Goal: Check status

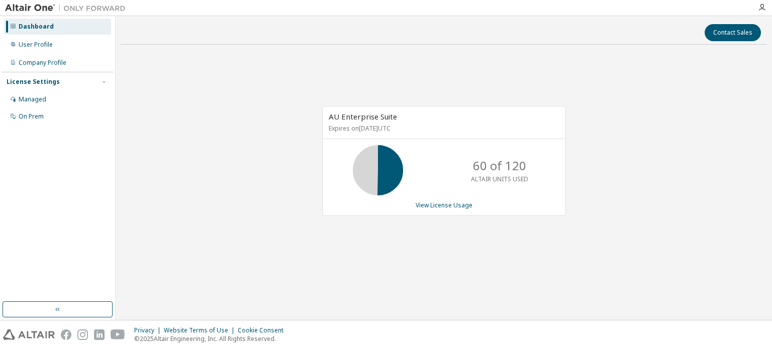
click at [206, 78] on div "AU Enterprise Suite Expires on December 26, 2025 UTC 60 of 120 ALTAIR UNITS USE…" at bounding box center [444, 166] width 647 height 227
